Goal: Task Accomplishment & Management: Manage account settings

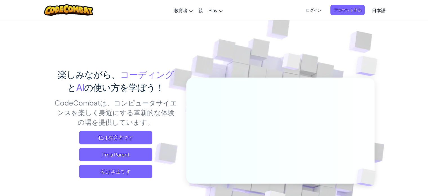
click at [380, 9] on span "日本語" at bounding box center [379, 10] width 14 height 6
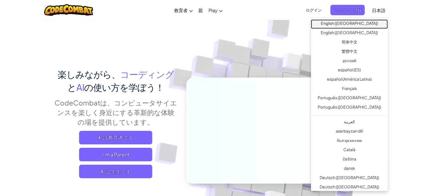
click at [370, 24] on link "English ([GEOGRAPHIC_DATA])" at bounding box center [349, 23] width 77 height 9
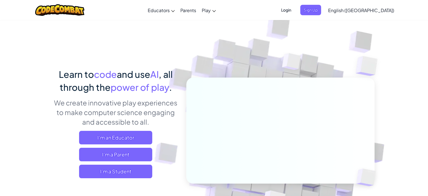
click at [295, 8] on span "Login" at bounding box center [286, 10] width 17 height 10
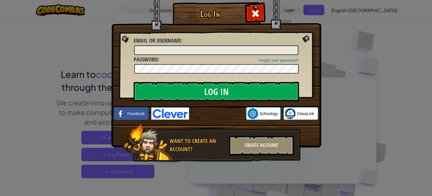
click at [144, 51] on input "Email or Username :" at bounding box center [216, 50] width 164 height 10
type input "subaruwatanabe"
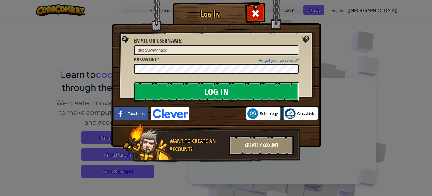
click at [203, 90] on input "Log In" at bounding box center [216, 92] width 165 height 20
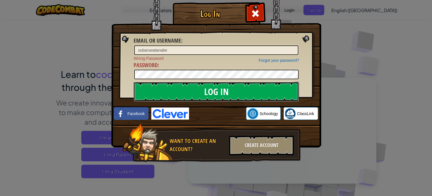
click at [183, 86] on input "Log In" at bounding box center [216, 92] width 165 height 20
